Goal: Transaction & Acquisition: Purchase product/service

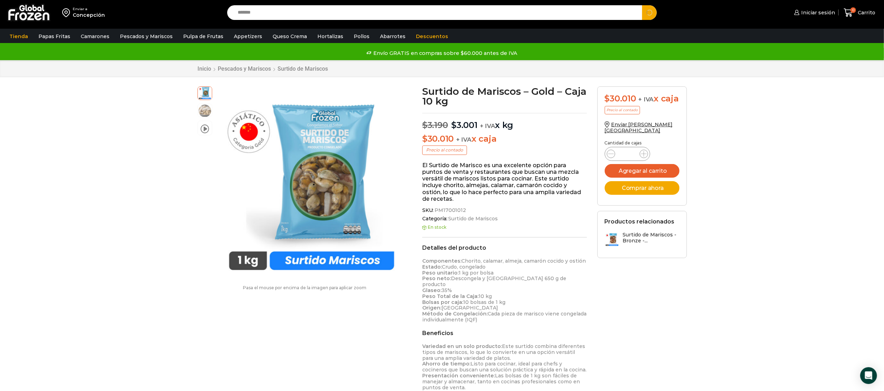
type input "*******"
click at [642, 5] on button "Search" at bounding box center [649, 12] width 15 height 15
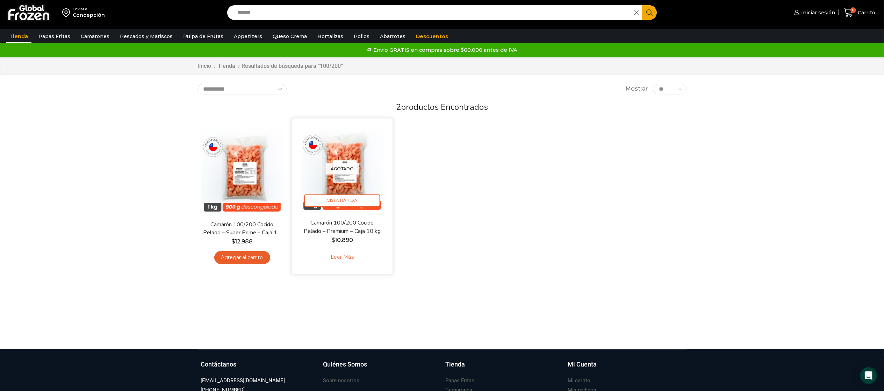
click at [344, 159] on img at bounding box center [342, 168] width 90 height 90
